Goal: Information Seeking & Learning: Check status

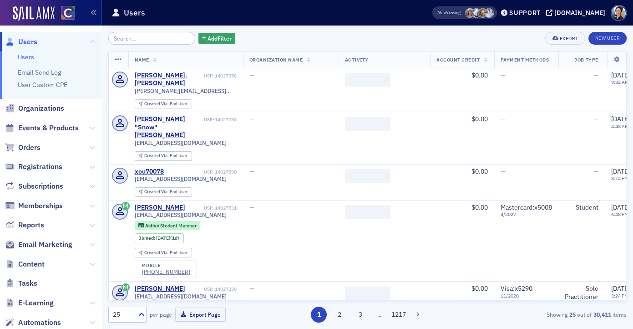
click at [171, 41] on input "search" at bounding box center [151, 38] width 87 height 13
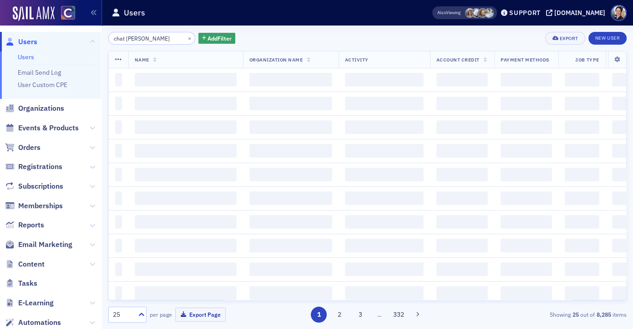
type input "chat gilman"
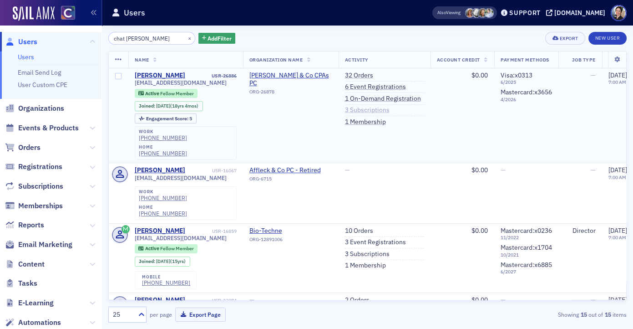
click at [365, 111] on link "3 Subscriptions" at bounding box center [367, 110] width 45 height 8
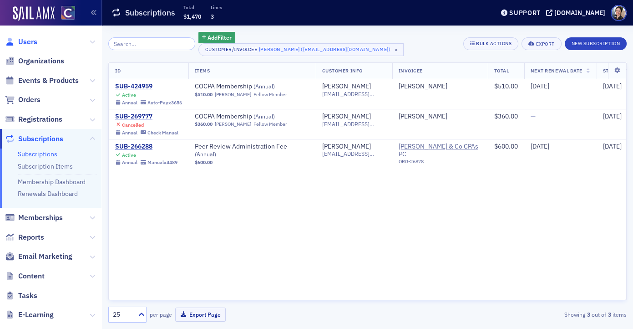
click at [29, 41] on span "Users" at bounding box center [27, 42] width 19 height 10
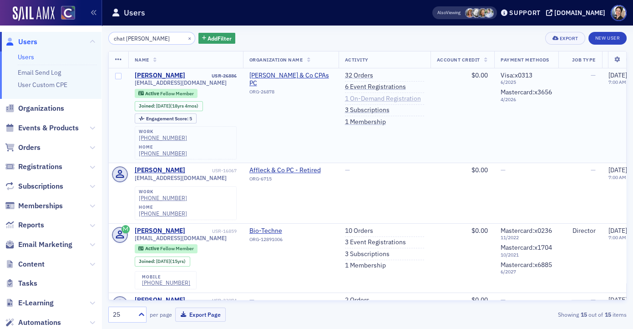
click at [369, 99] on link "1 On-Demand Registration" at bounding box center [383, 99] width 76 height 8
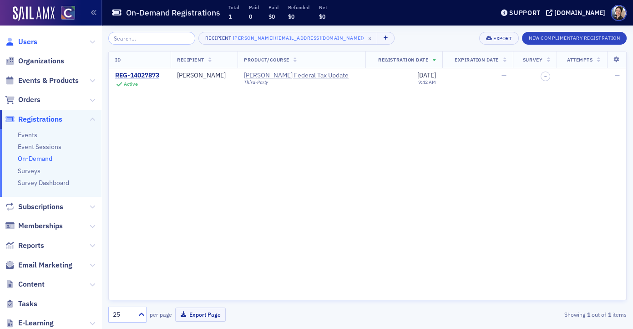
click at [26, 43] on span "Users" at bounding box center [27, 42] width 19 height 10
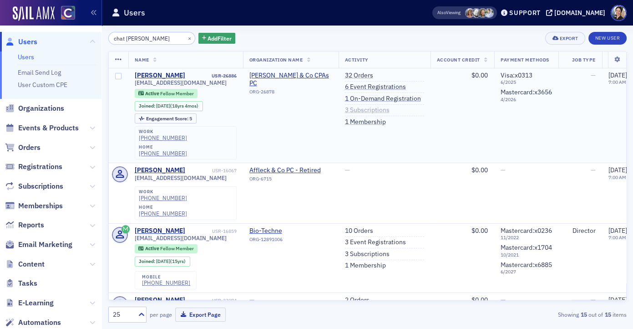
click at [382, 109] on link "3 Subscriptions" at bounding box center [367, 110] width 45 height 8
click at [357, 77] on link "32 Orders" at bounding box center [359, 75] width 28 height 8
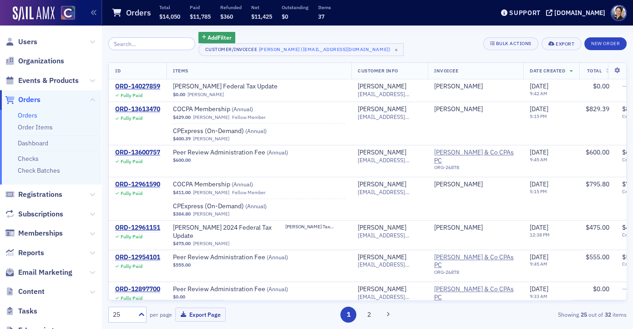
click at [37, 40] on span "Users" at bounding box center [51, 42] width 102 height 20
click at [29, 41] on span "Users" at bounding box center [27, 42] width 19 height 10
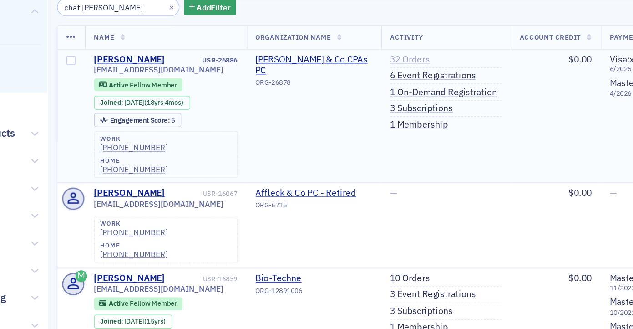
click at [368, 76] on link "32 Orders" at bounding box center [359, 75] width 28 height 8
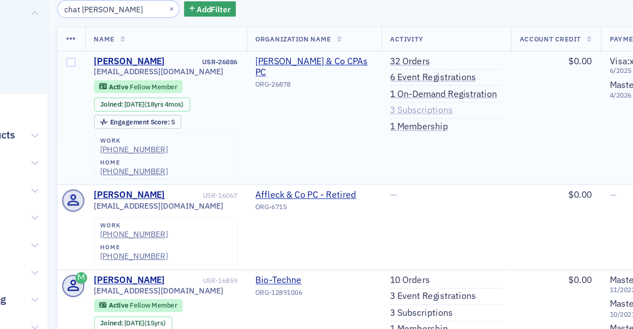
click at [376, 111] on link "3 Subscriptions" at bounding box center [367, 110] width 45 height 8
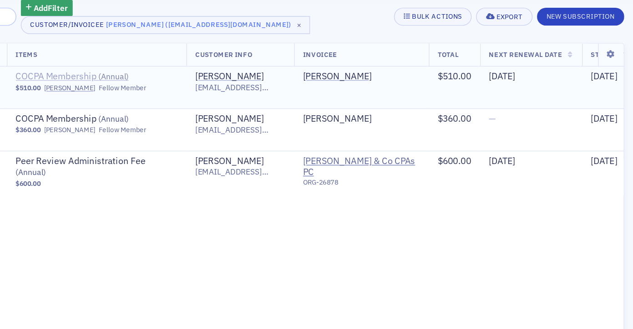
click at [264, 87] on span "( Annual )" at bounding box center [264, 85] width 21 height 7
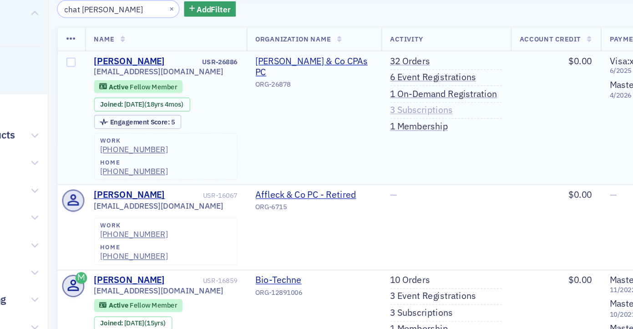
click at [365, 111] on link "3 Subscriptions" at bounding box center [367, 110] width 45 height 8
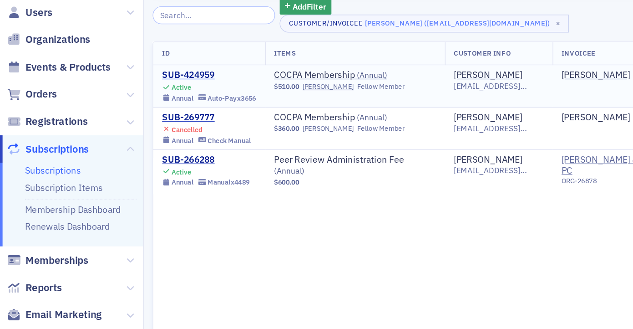
click at [132, 87] on div "SUB-424959" at bounding box center [148, 86] width 67 height 8
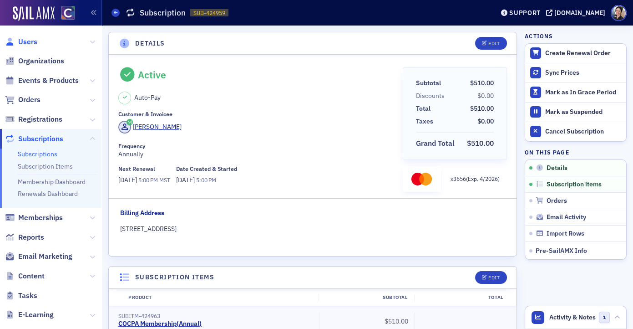
click at [29, 43] on span "Users" at bounding box center [27, 42] width 19 height 10
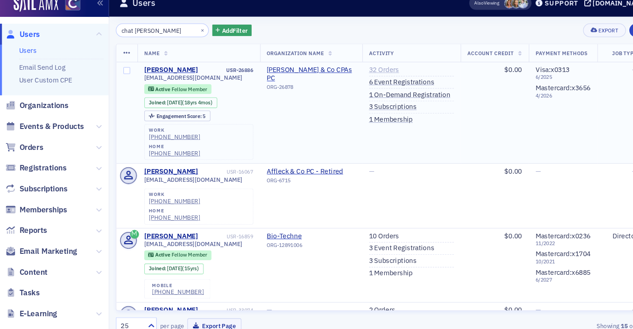
click at [357, 77] on link "32 Orders" at bounding box center [359, 75] width 28 height 8
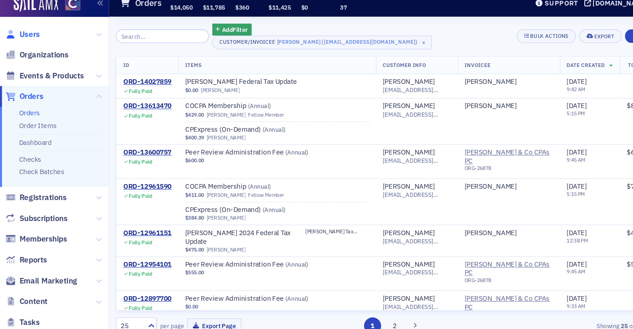
click at [26, 42] on span "Users" at bounding box center [27, 42] width 19 height 10
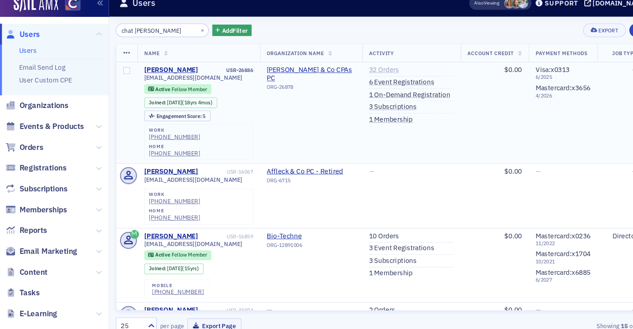
click at [357, 76] on link "32 Orders" at bounding box center [359, 75] width 28 height 8
click at [355, 122] on link "1 Membership" at bounding box center [365, 122] width 41 height 8
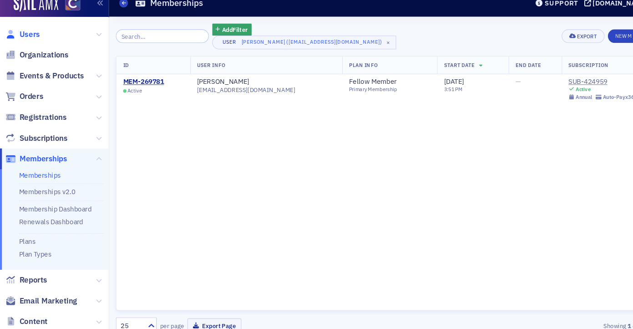
click at [26, 42] on span "Users" at bounding box center [27, 42] width 19 height 10
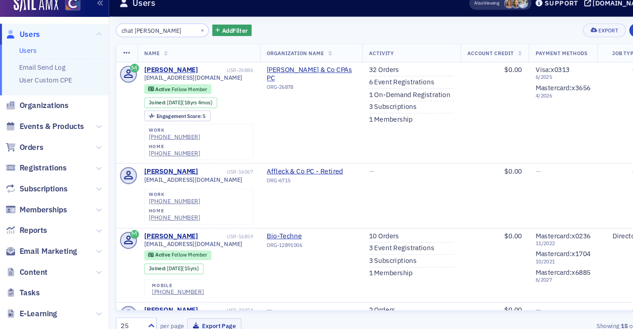
drag, startPoint x: 125, startPoint y: 40, endPoint x: 102, endPoint y: 38, distance: 23.3
click at [102, 38] on div "chat gilman × Add Filter Export New User Name Organization Name Activity Accoun…" at bounding box center [367, 177] width 531 height 303
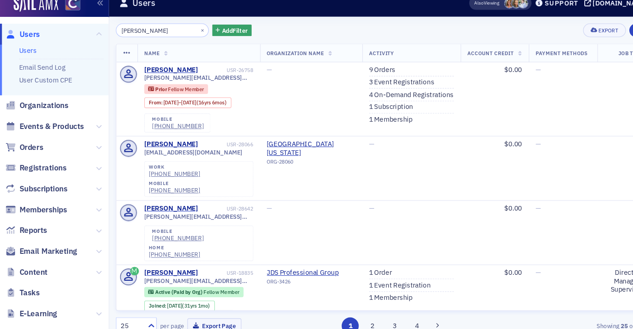
drag, startPoint x: 122, startPoint y: 40, endPoint x: 107, endPoint y: 38, distance: 15.6
click at [107, 38] on div "lori gilman × Add Filter Export New User Name Organization Name Activity Accoun…" at bounding box center [367, 177] width 531 height 303
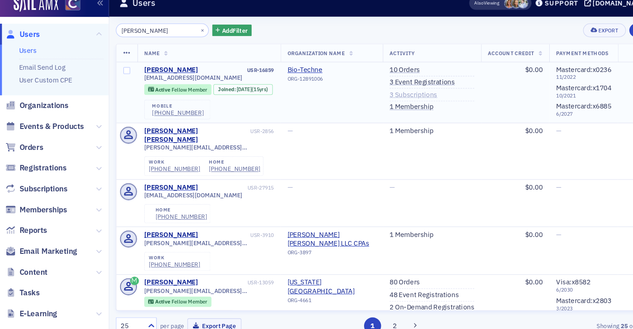
type input "laurie gilman"
click at [390, 100] on link "3 Subscriptions" at bounding box center [386, 99] width 45 height 8
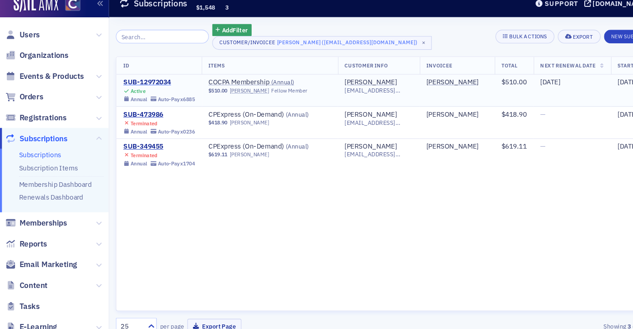
click at [149, 87] on div "SUB-12972034" at bounding box center [148, 86] width 67 height 8
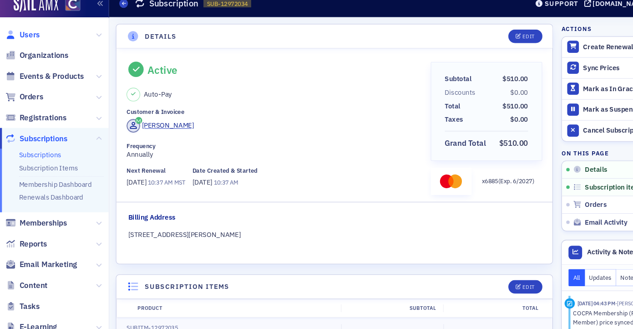
click at [32, 41] on span "Users" at bounding box center [27, 42] width 19 height 10
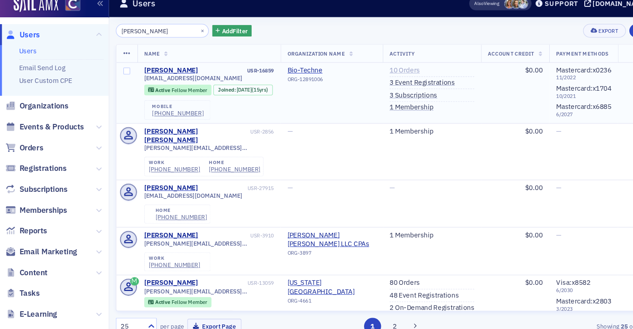
click at [384, 77] on link "10 Orders" at bounding box center [378, 75] width 28 height 8
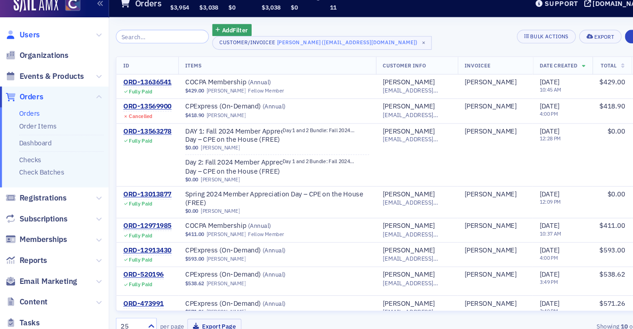
click at [21, 43] on span "Users" at bounding box center [27, 42] width 19 height 10
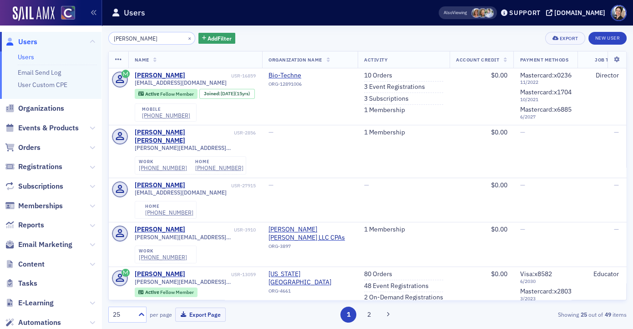
click at [27, 42] on span "Users" at bounding box center [27, 42] width 19 height 10
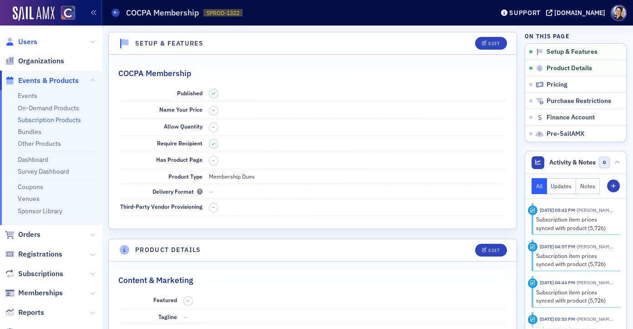
click at [34, 41] on span "Users" at bounding box center [27, 42] width 19 height 10
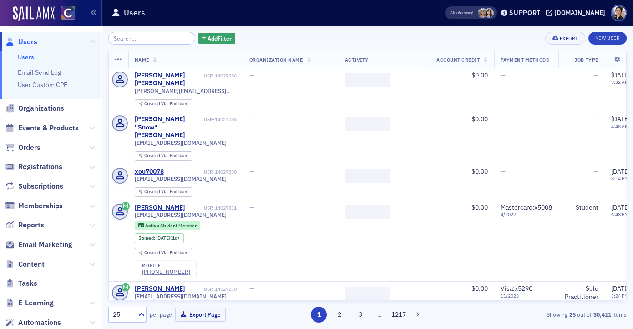
click at [161, 40] on input "search" at bounding box center [151, 38] width 87 height 13
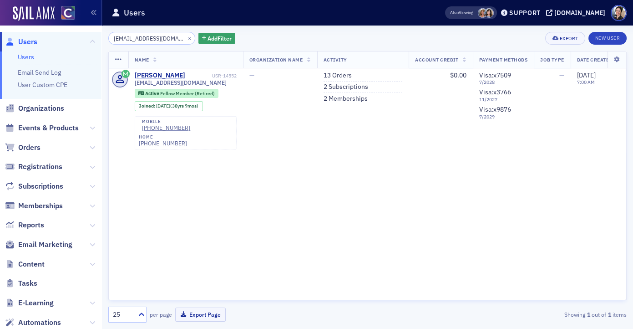
type input "[EMAIL_ADDRESS][DOMAIN_NAME]"
